Goal: Information Seeking & Learning: Check status

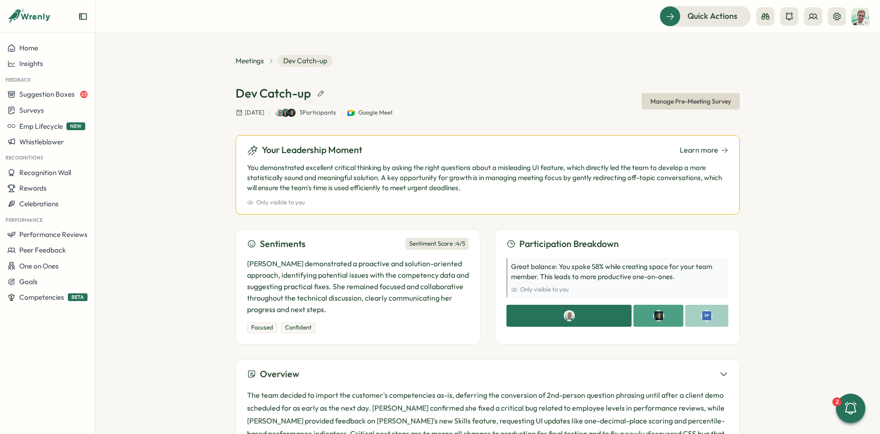
click at [828, 22] on div at bounding box center [801, 16] width 90 height 18
click at [829, 21] on button at bounding box center [837, 16] width 18 height 18
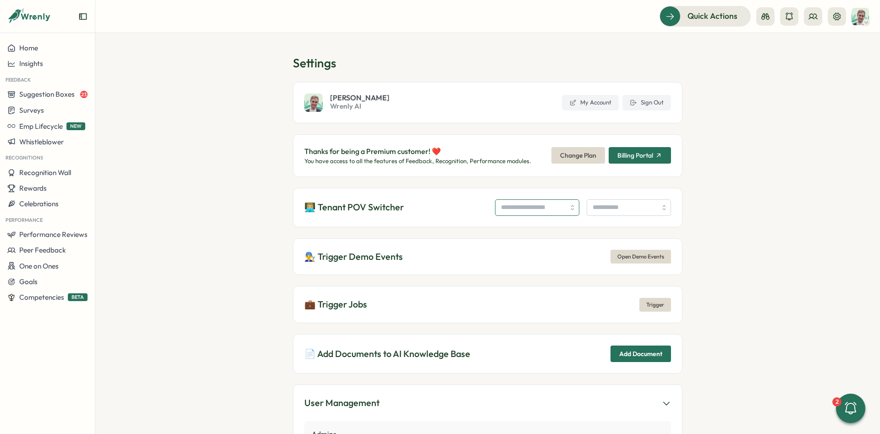
click at [505, 214] on input "search" at bounding box center [537, 207] width 84 height 16
type input "*"
type input "**********"
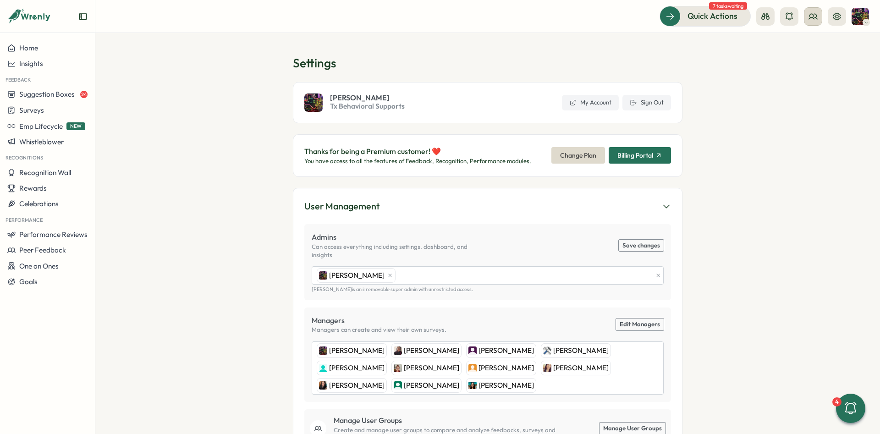
click at [811, 20] on icon at bounding box center [812, 16] width 9 height 9
click at [807, 44] on div "Org Members" at bounding box center [813, 45] width 58 height 10
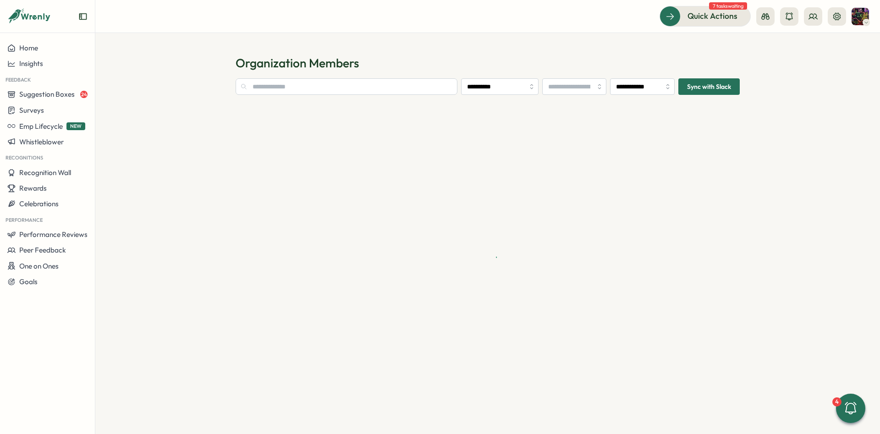
type input "**********"
click at [648, 85] on input "**********" at bounding box center [642, 86] width 65 height 16
click at [644, 60] on h1 "Organization Members" at bounding box center [488, 63] width 504 height 16
click at [651, 87] on input "**********" at bounding box center [642, 86] width 65 height 16
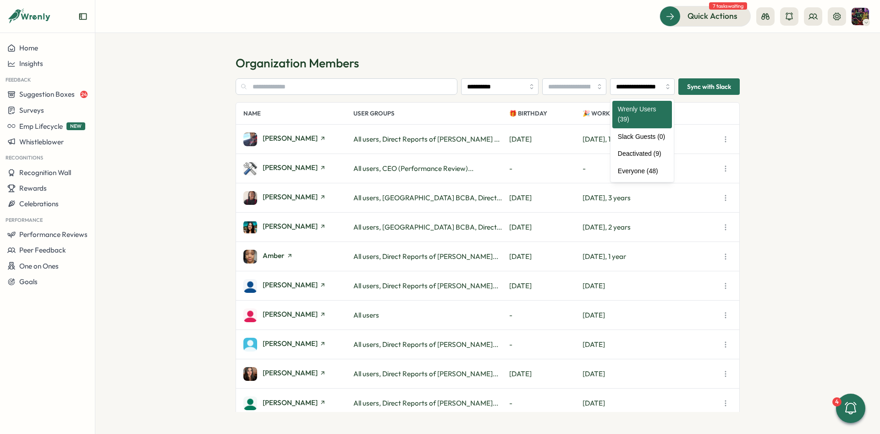
click at [648, 68] on h1 "Organization Members" at bounding box center [488, 63] width 504 height 16
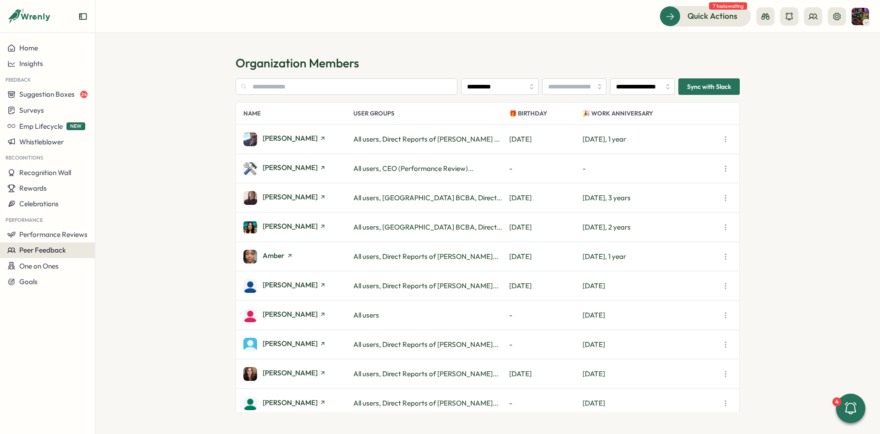
click at [83, 244] on button "Peer Feedback" at bounding box center [47, 250] width 95 height 16
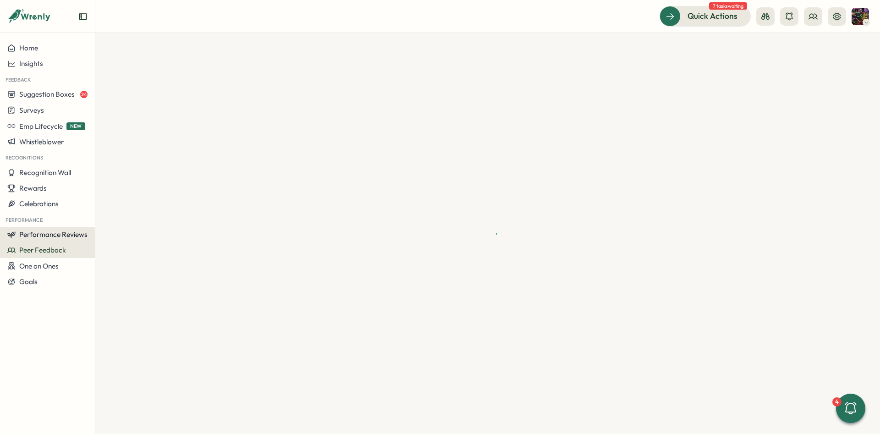
click at [88, 233] on button "Performance Reviews" at bounding box center [47, 235] width 95 height 16
click at [122, 216] on div "Reviews" at bounding box center [132, 217] width 71 height 10
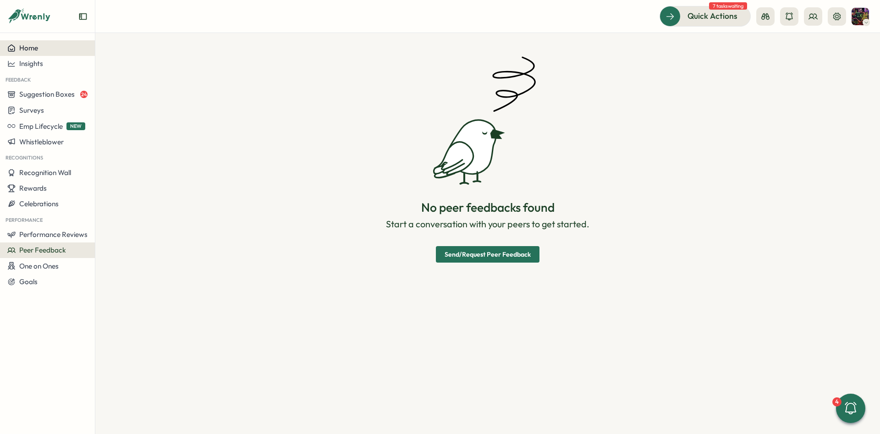
click at [37, 50] on span "Home" at bounding box center [28, 48] width 19 height 9
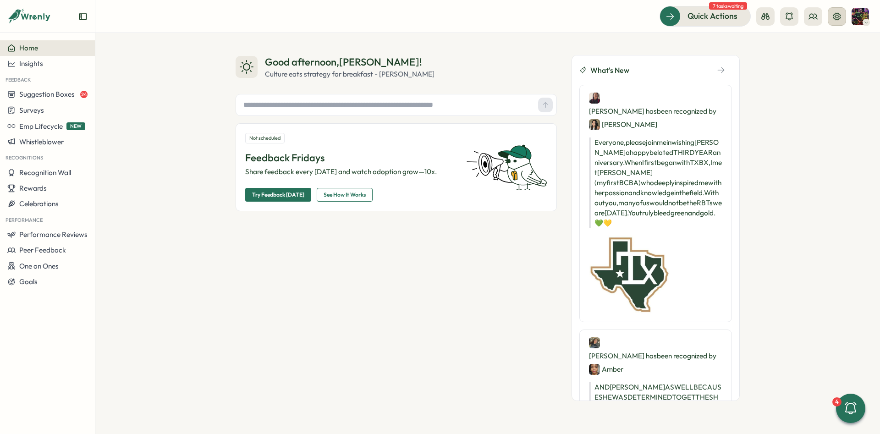
click at [832, 21] on button at bounding box center [837, 16] width 18 height 18
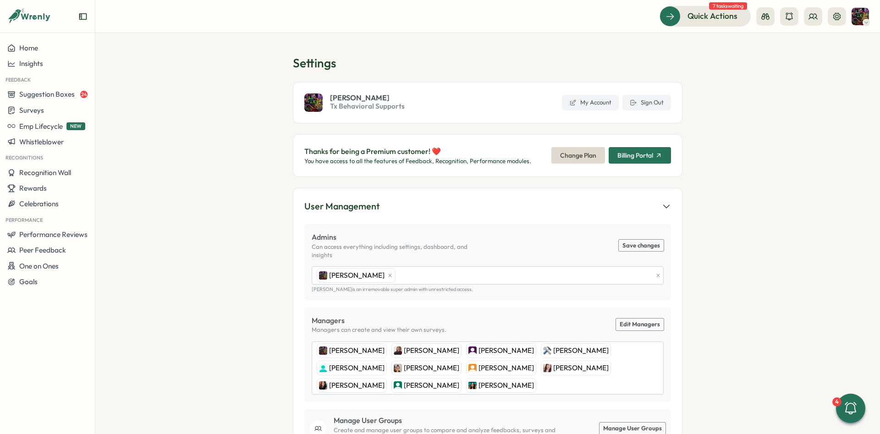
click at [224, 71] on section "Settings Jane Pfeiffer Tx Behavioral Supports My Account Sign Out Thanks for be…" at bounding box center [487, 233] width 785 height 401
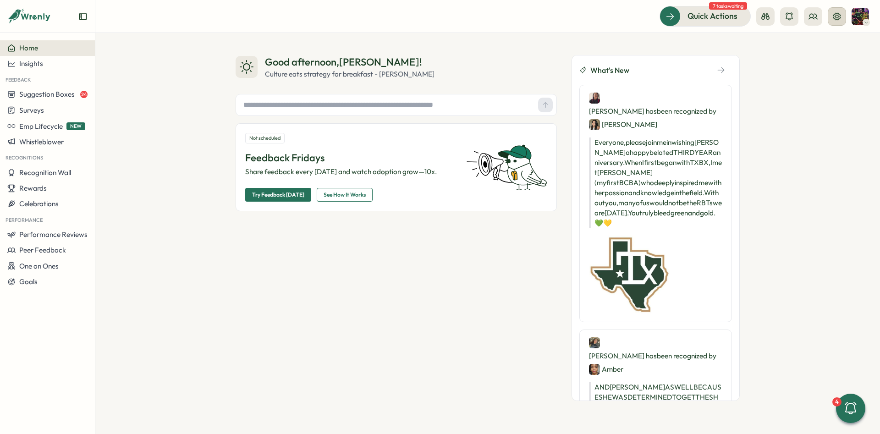
click at [841, 12] on button at bounding box center [837, 16] width 18 height 18
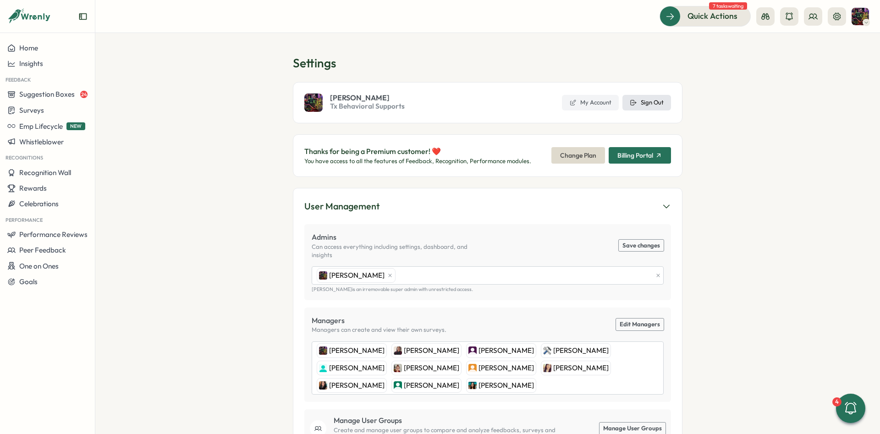
click at [638, 99] on button "Sign Out" at bounding box center [646, 103] width 49 height 16
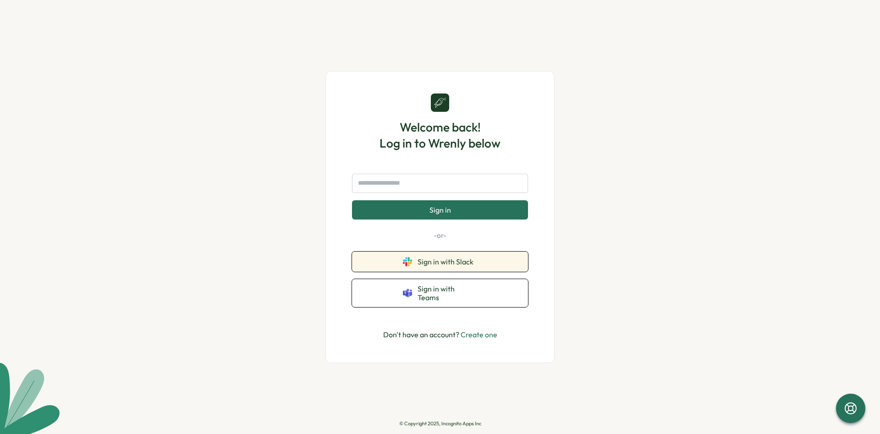
click at [447, 272] on button "Sign in with Slack" at bounding box center [440, 262] width 176 height 20
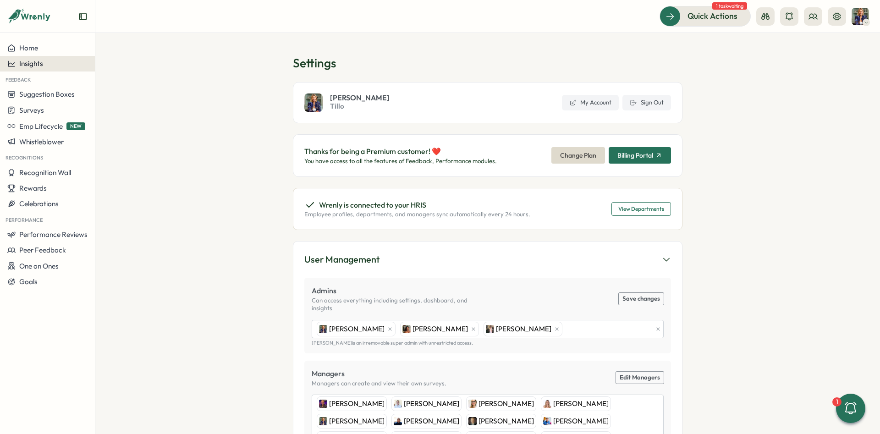
drag, startPoint x: 49, startPoint y: 49, endPoint x: 60, endPoint y: 60, distance: 16.9
click at [49, 49] on div "Home" at bounding box center [47, 48] width 80 height 8
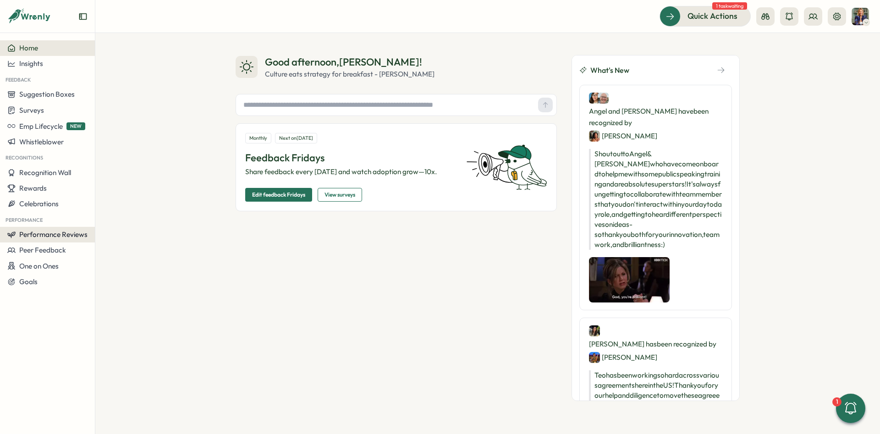
click at [68, 239] on button "Performance Reviews" at bounding box center [47, 235] width 95 height 16
click at [136, 218] on div "Reviews" at bounding box center [132, 217] width 71 height 10
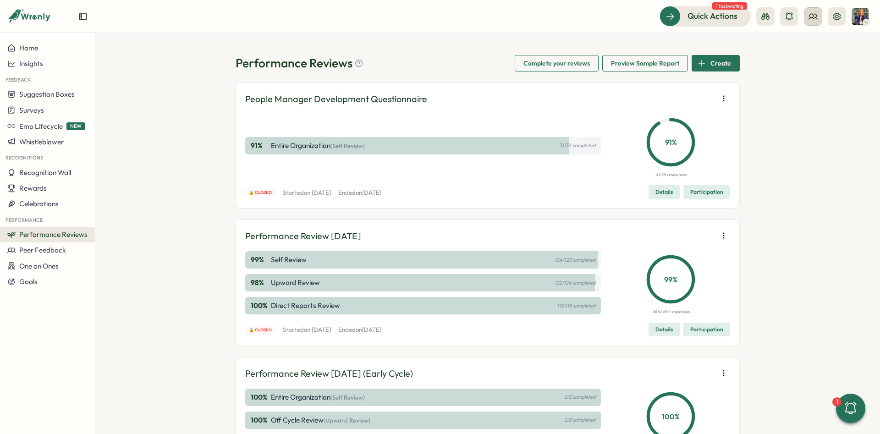
click at [816, 16] on icon at bounding box center [812, 16] width 9 height 9
click at [809, 40] on div "Org Members" at bounding box center [813, 45] width 69 height 17
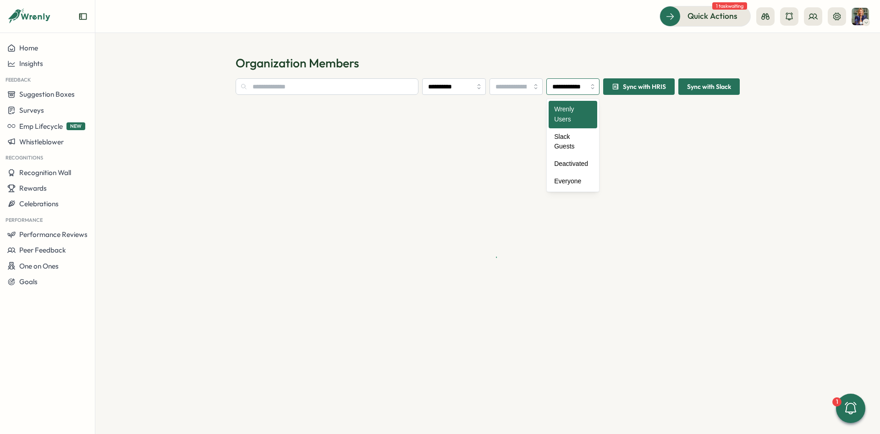
click at [569, 87] on input "**********" at bounding box center [572, 86] width 53 height 16
type input "**********"
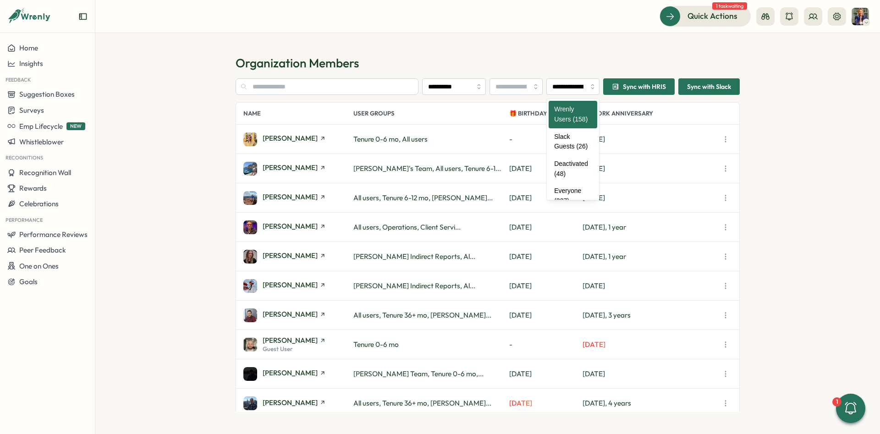
click at [584, 58] on h1 "Organization Members" at bounding box center [488, 63] width 504 height 16
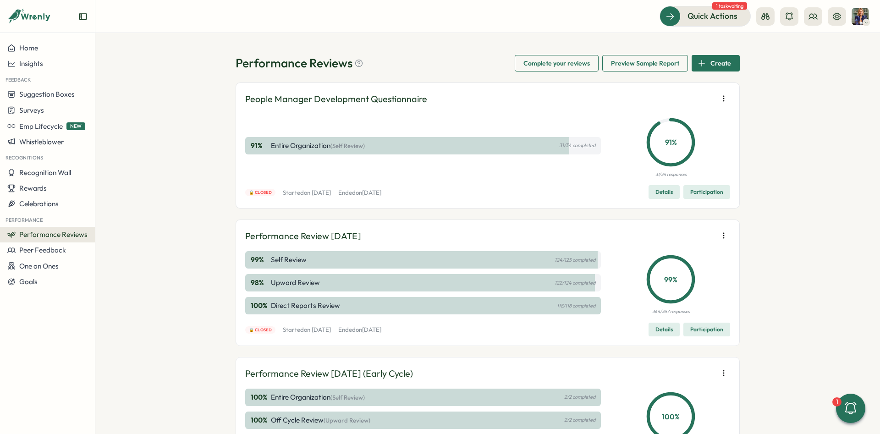
drag, startPoint x: 332, startPoint y: 235, endPoint x: 384, endPoint y: 236, distance: 52.7
click at [384, 236] on div "Performance Review July 2025" at bounding box center [487, 236] width 485 height 14
drag, startPoint x: 650, startPoint y: 310, endPoint x: 658, endPoint y: 312, distance: 7.6
click at [658, 312] on div "99 % 364/367 responses" at bounding box center [671, 283] width 119 height 65
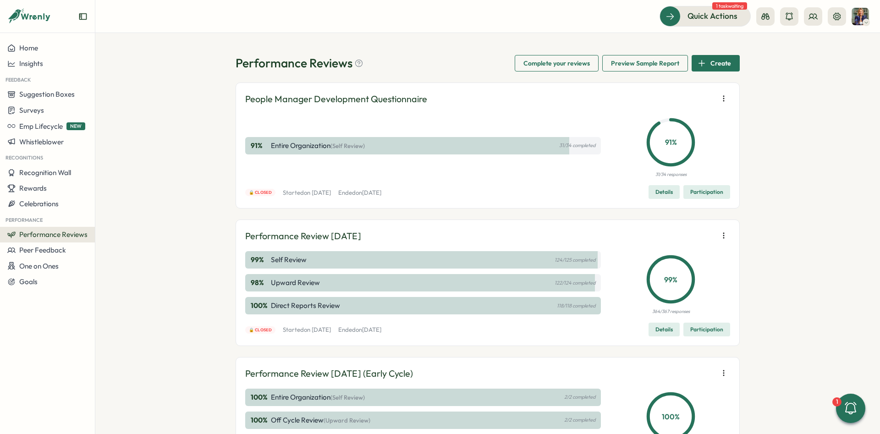
click at [665, 332] on span "Details" at bounding box center [663, 329] width 17 height 13
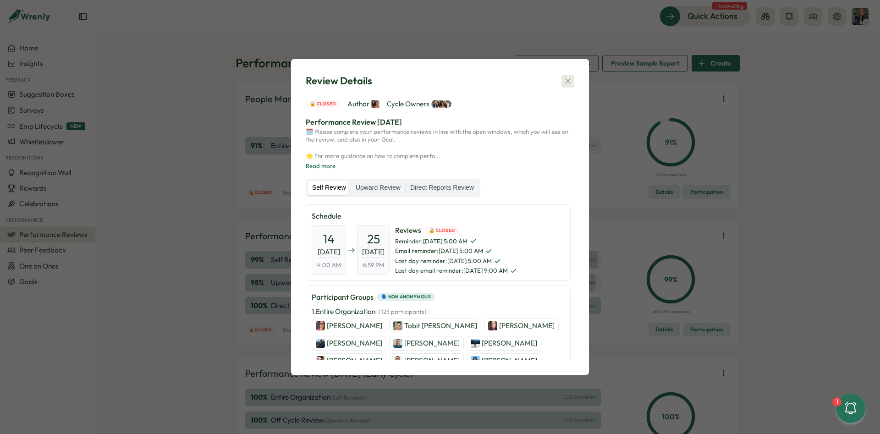
click at [572, 78] on icon "button" at bounding box center [567, 81] width 9 height 9
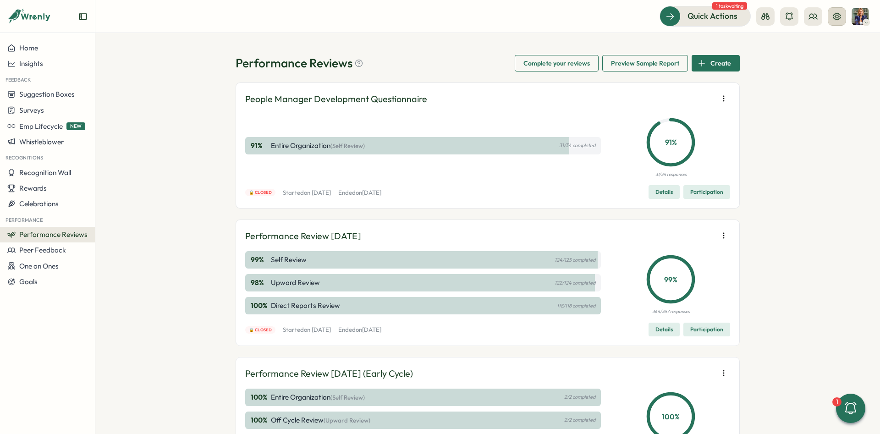
click at [828, 19] on button at bounding box center [837, 16] width 18 height 18
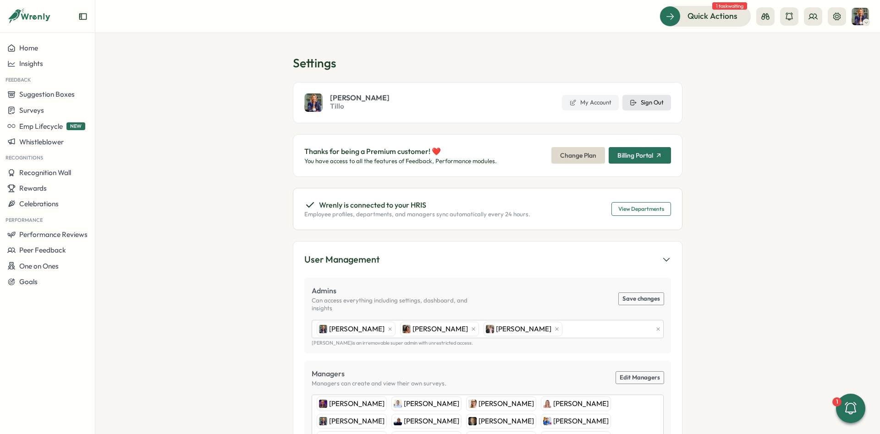
click at [649, 108] on button "Sign Out" at bounding box center [646, 103] width 49 height 16
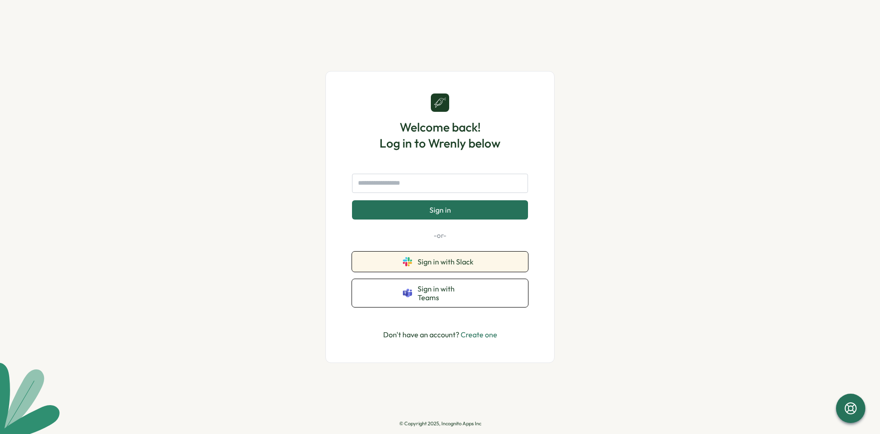
click at [468, 266] on span "Sign in with Slack" at bounding box center [447, 262] width 60 height 8
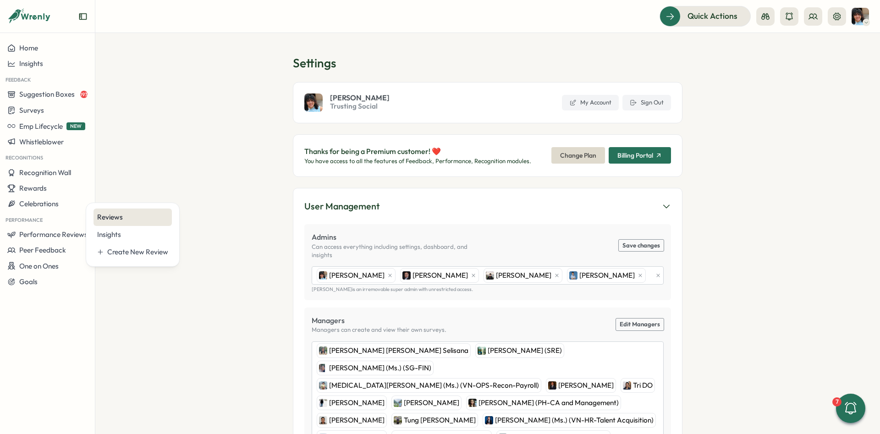
click at [132, 224] on div "Reviews" at bounding box center [132, 217] width 78 height 17
click at [812, 11] on button at bounding box center [813, 16] width 18 height 18
click at [550, 35] on section "Settings [PERSON_NAME] Trusting Social My Account Sign Out Thanks for being a P…" at bounding box center [487, 233] width 785 height 401
click at [819, 19] on button at bounding box center [813, 16] width 18 height 18
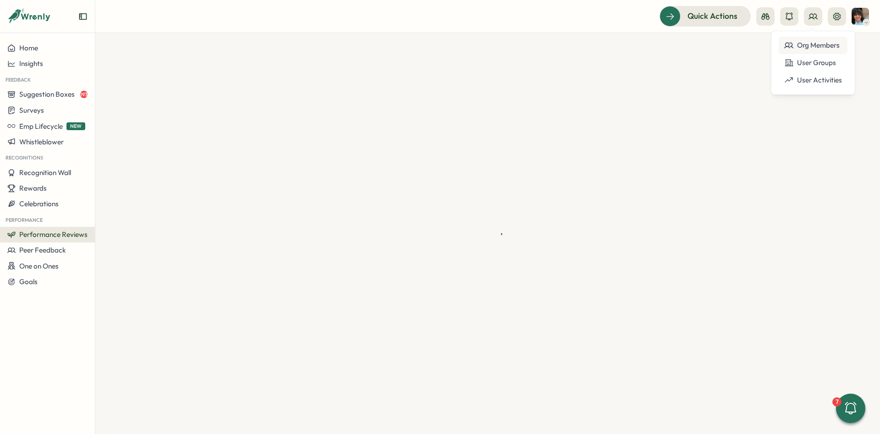
click at [818, 43] on div "Org Members" at bounding box center [813, 45] width 58 height 10
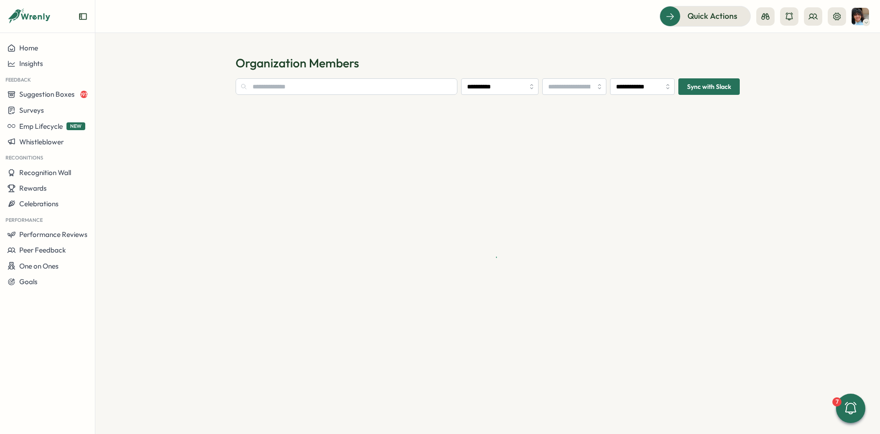
type input "**********"
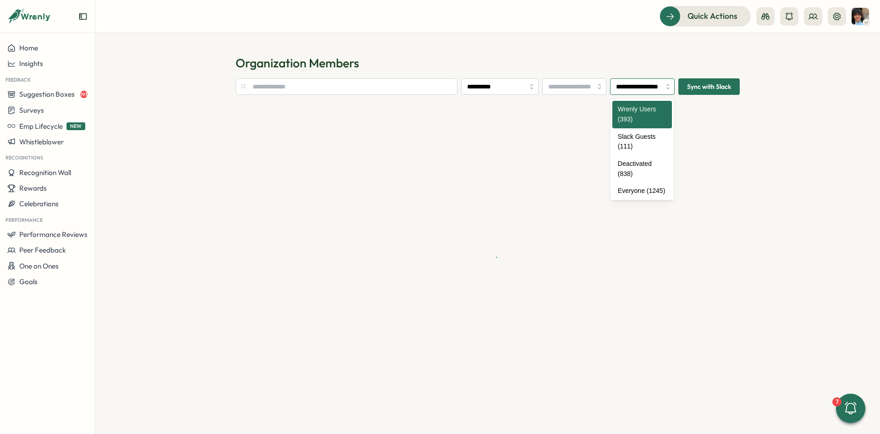
click at [664, 87] on input "**********" at bounding box center [642, 86] width 65 height 16
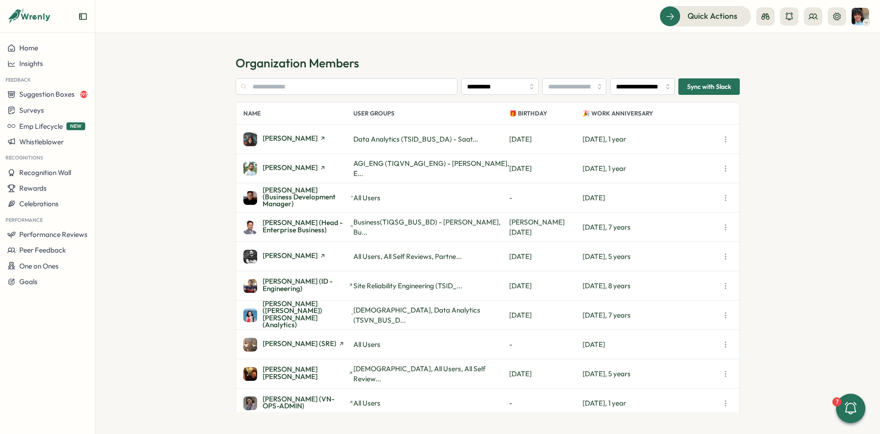
click at [621, 37] on section "**********" at bounding box center [487, 233] width 785 height 401
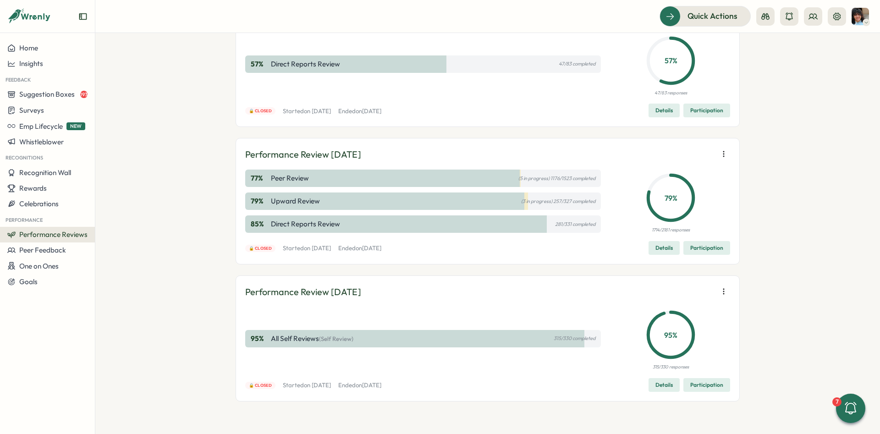
scroll to position [82, 0]
drag, startPoint x: 654, startPoint y: 230, endPoint x: 672, endPoint y: 230, distance: 17.9
click at [672, 230] on p "1714/2181 responses" at bounding box center [671, 229] width 38 height 7
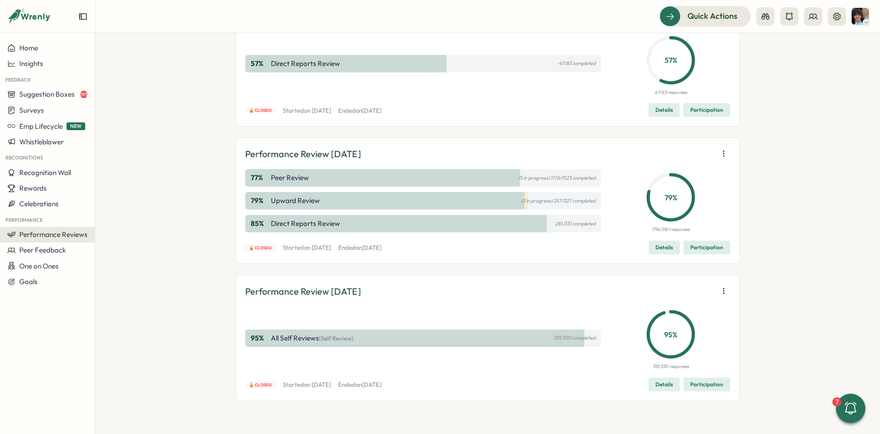
click at [672, 230] on p "1714/2181 responses" at bounding box center [671, 229] width 38 height 7
click at [165, 171] on div "Performance Reviews Complete your reviews Preview Sample Report Create Performa…" at bounding box center [487, 233] width 785 height 401
click at [147, 212] on div "Performance Reviews Complete your reviews Preview Sample Report Create Performa…" at bounding box center [487, 233] width 785 height 401
